Goal: Transaction & Acquisition: Purchase product/service

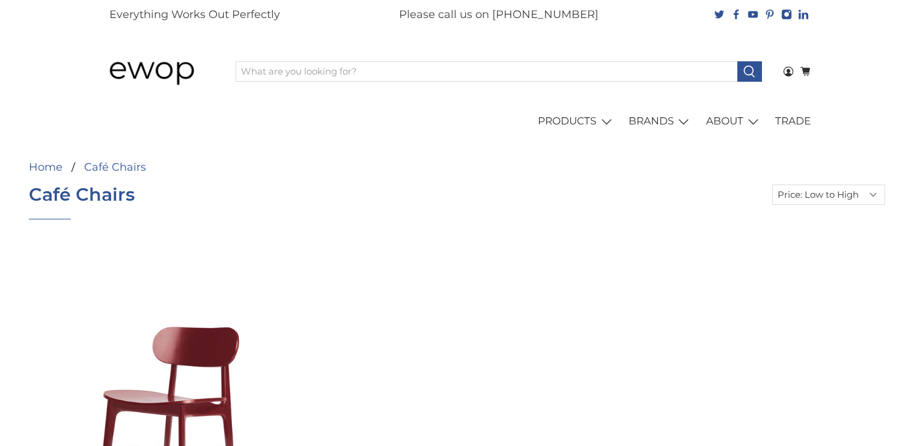
select select "price-ascending"
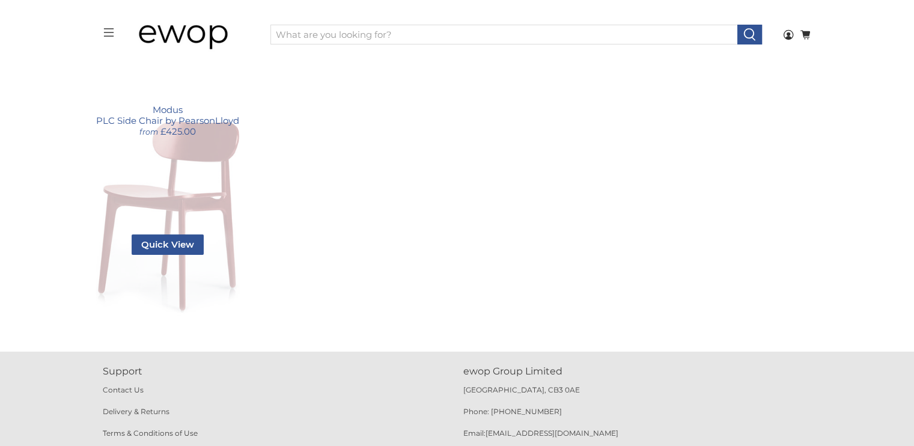
scroll to position [181, 0]
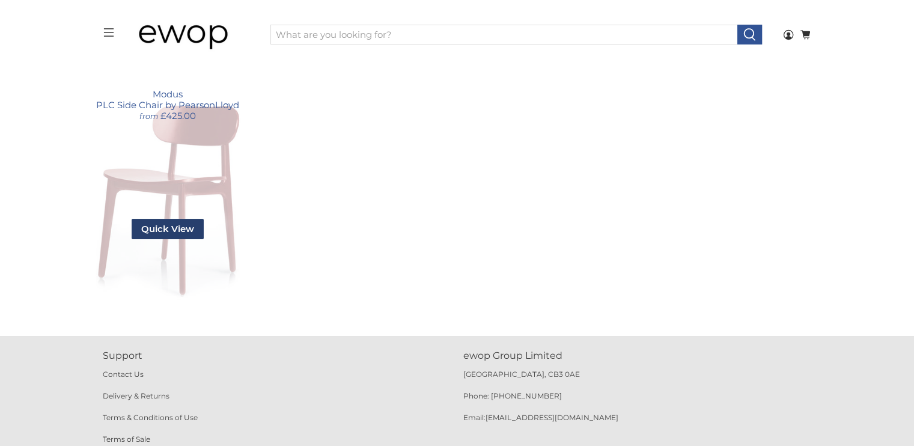
click at [179, 230] on span "Quick View" at bounding box center [168, 229] width 72 height 20
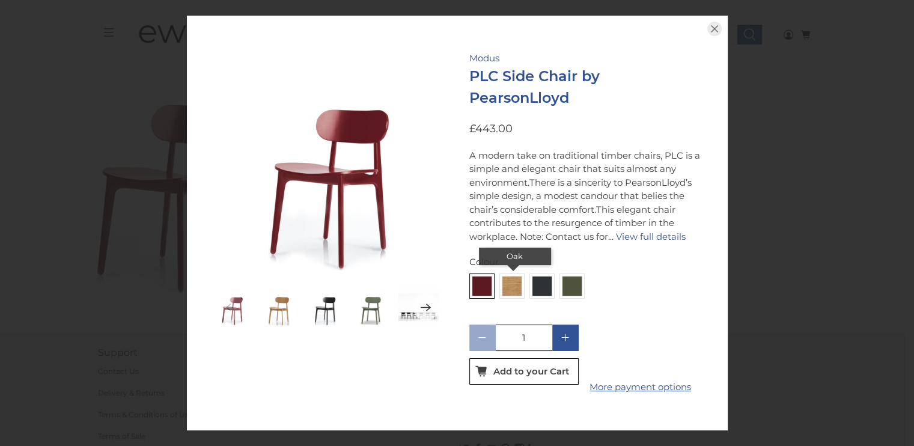
click at [507, 284] on img at bounding box center [511, 285] width 19 height 19
click at [0, 0] on input "radio" at bounding box center [0, 0] width 0 height 0
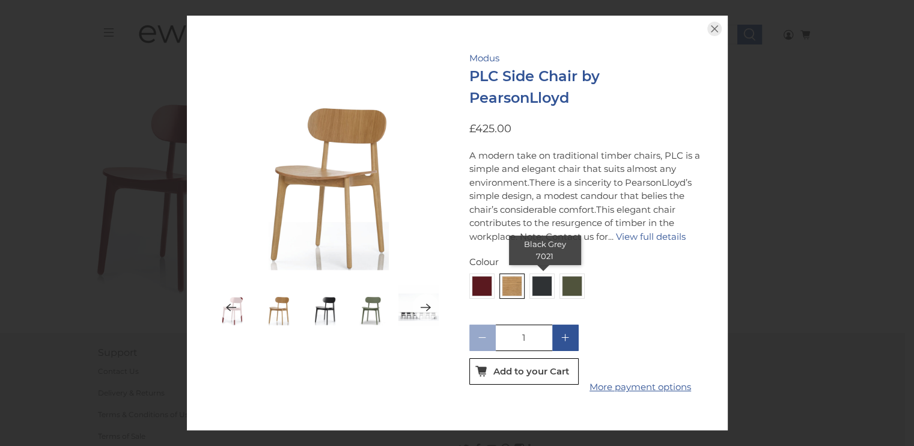
click at [538, 278] on img at bounding box center [541, 285] width 19 height 19
click at [0, 0] on input "radio" at bounding box center [0, 0] width 0 height 0
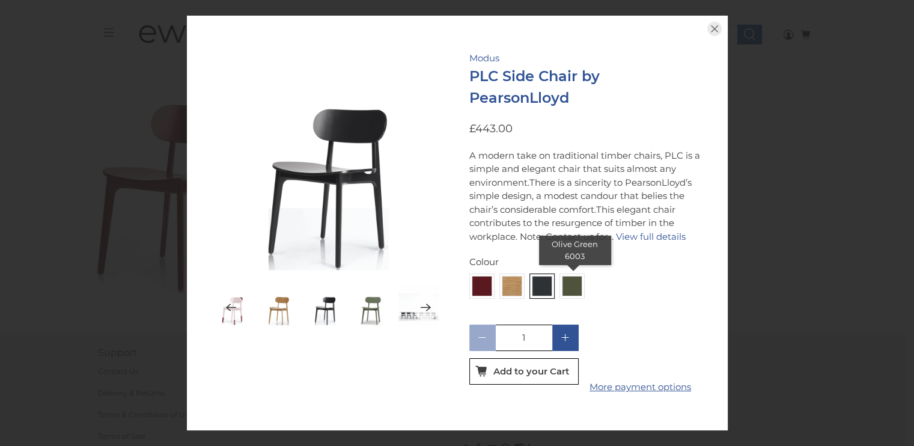
click at [567, 279] on img at bounding box center [571, 285] width 19 height 19
click at [0, 0] on input "radio" at bounding box center [0, 0] width 0 height 0
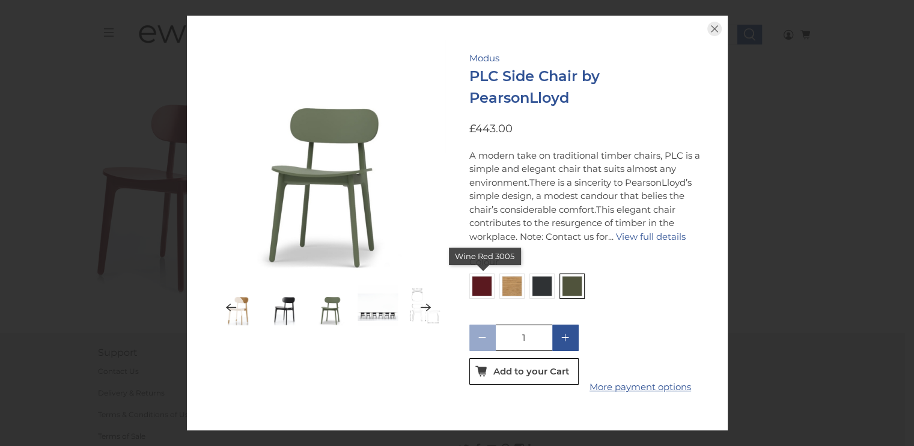
click at [482, 276] on img at bounding box center [481, 285] width 19 height 19
click at [0, 0] on input "radio" at bounding box center [0, 0] width 0 height 0
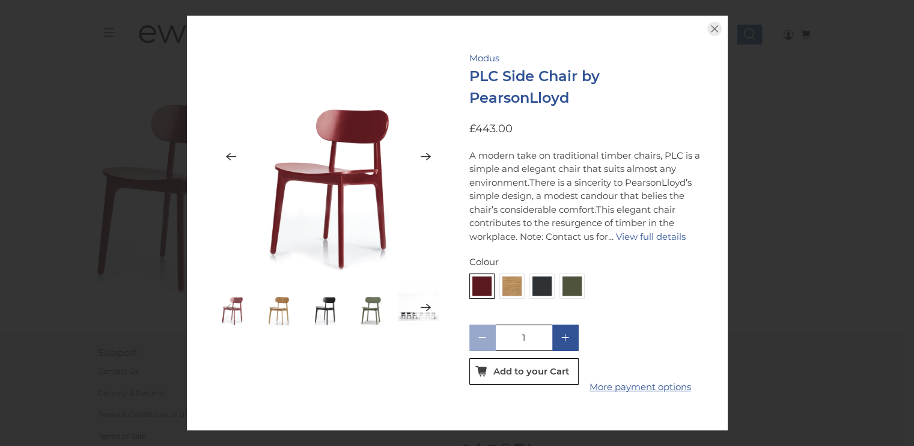
click at [344, 231] on img at bounding box center [328, 156] width 233 height 233
click at [711, 25] on icon "button" at bounding box center [714, 28] width 7 height 7
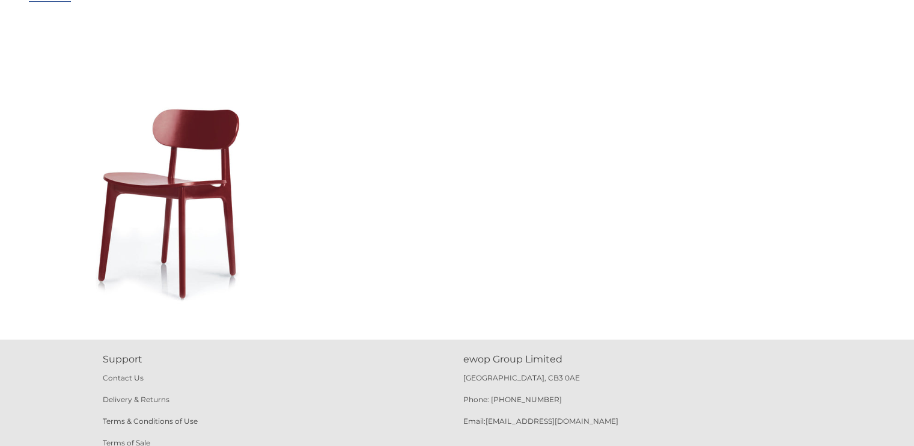
scroll to position [0, 0]
